Goal: Find contact information: Find contact information

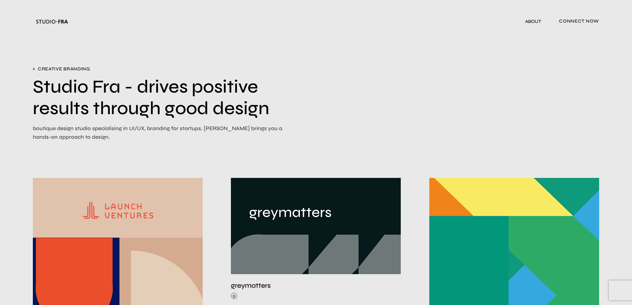
click at [575, 21] on span "connect now" at bounding box center [579, 21] width 40 height 11
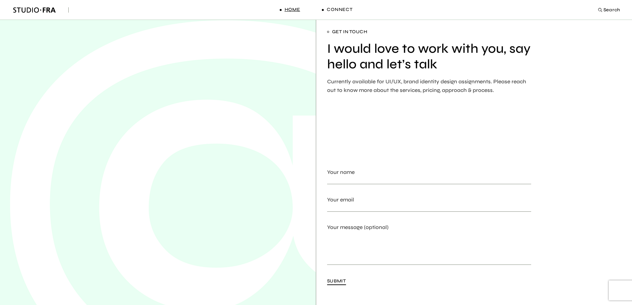
click at [294, 9] on span "Home" at bounding box center [293, 9] width 16 height 7
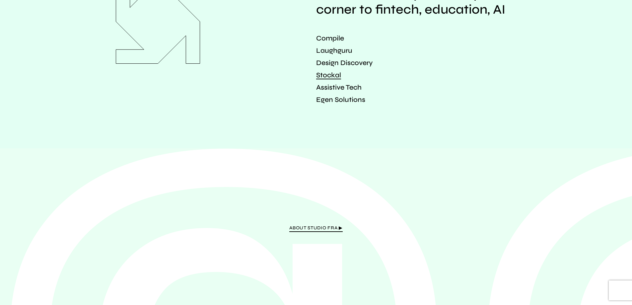
scroll to position [1345, 0]
